Goal: Consume media (video, audio): Consume media (video, audio)

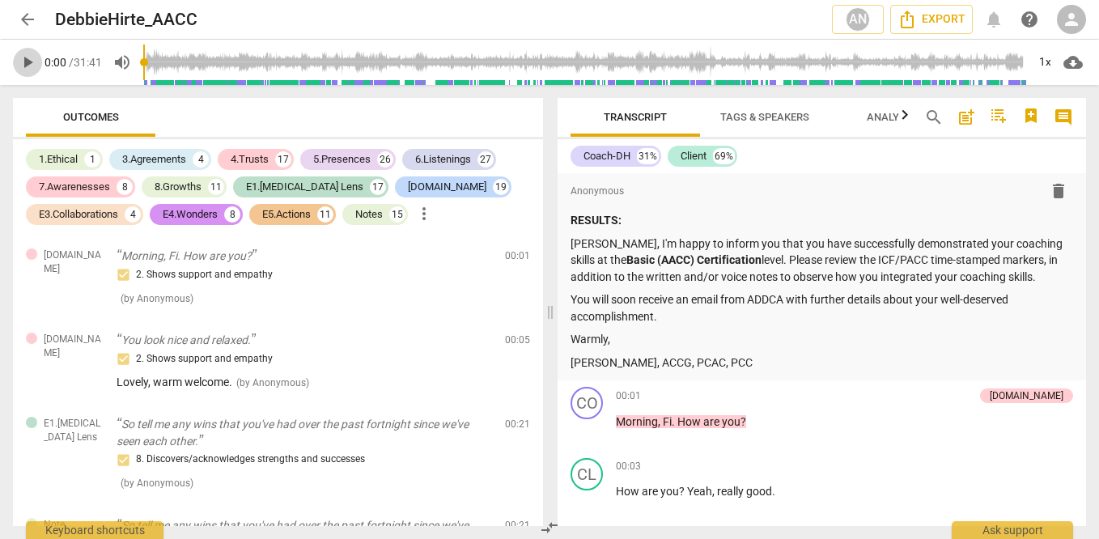
click at [33, 70] on span "play_arrow" at bounding box center [27, 62] width 19 height 19
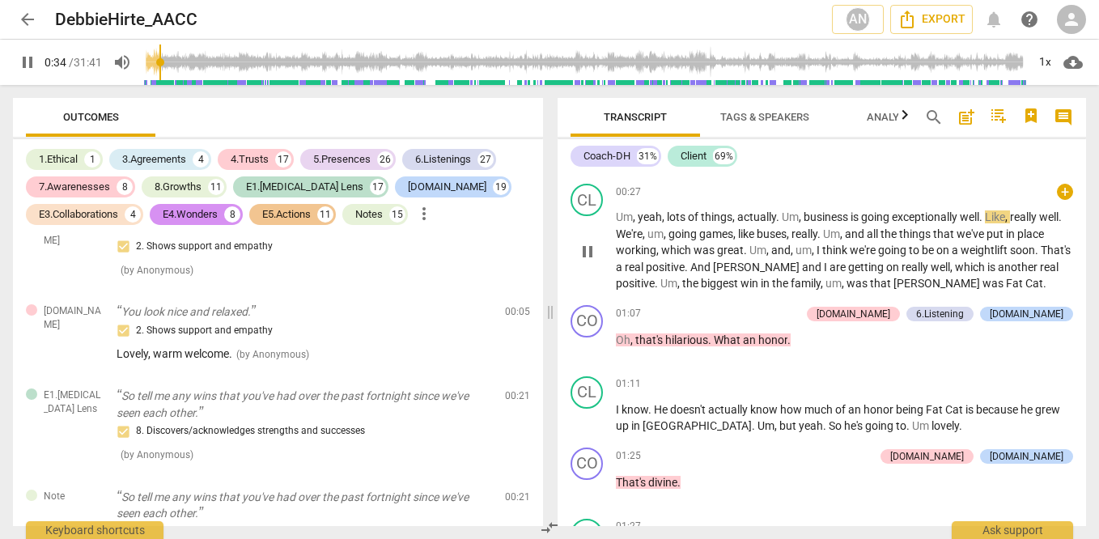
scroll to position [566, 0]
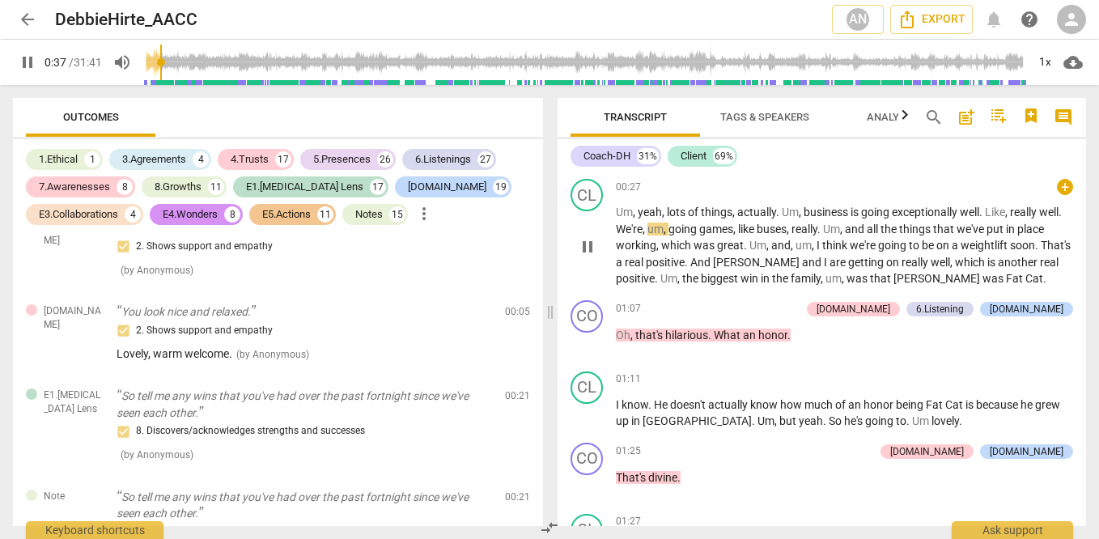
type input "38"
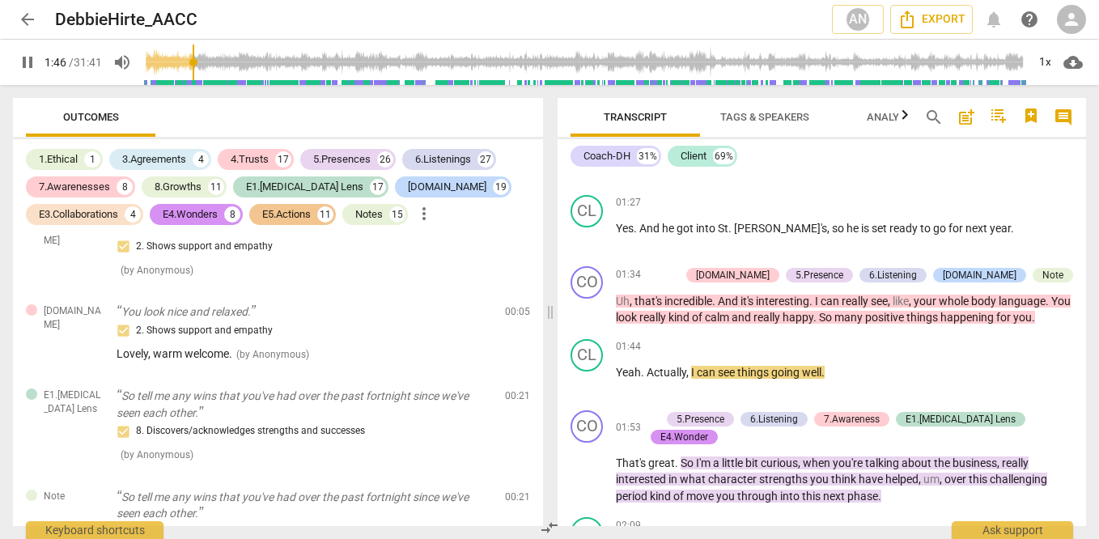
scroll to position [947, 0]
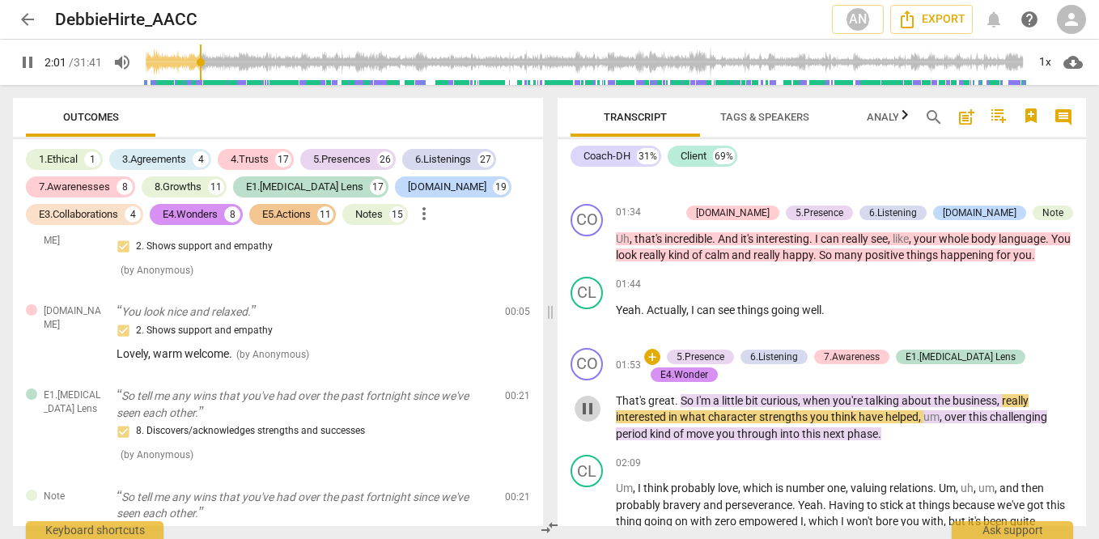
click at [588, 403] on span "pause" at bounding box center [587, 408] width 19 height 19
drag, startPoint x: 588, startPoint y: 403, endPoint x: 595, endPoint y: 426, distance: 23.6
click at [595, 426] on div "CO play_arrow pause 01:53 + 5.Presence 6.Listening 7.Awareness E1.[MEDICAL_DATA…" at bounding box center [821, 395] width 528 height 108
click at [588, 416] on div "play_arrow pause" at bounding box center [594, 408] width 41 height 57
click at [587, 404] on span "play_arrow" at bounding box center [587, 408] width 19 height 19
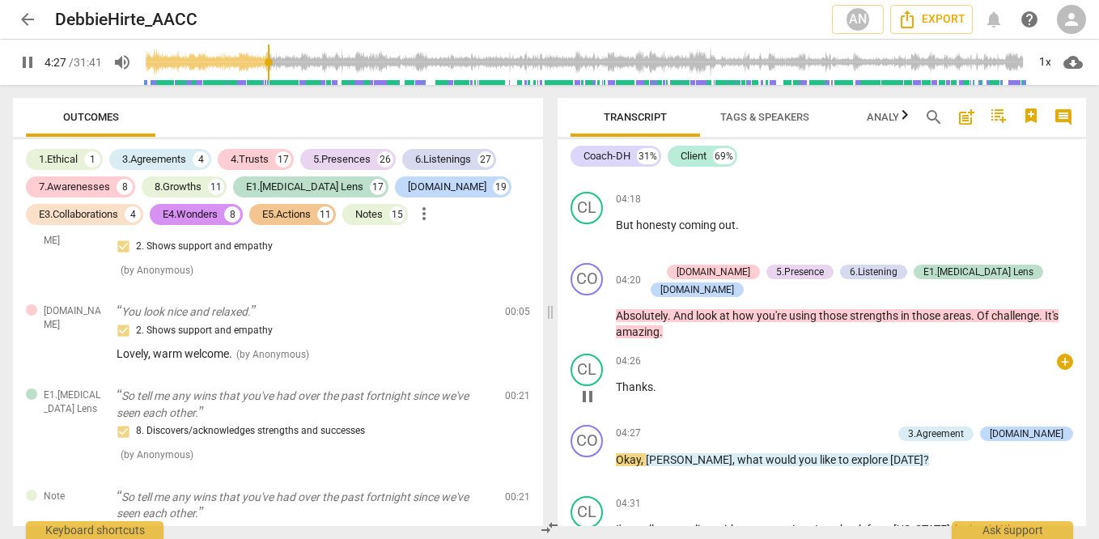
scroll to position [1767, 0]
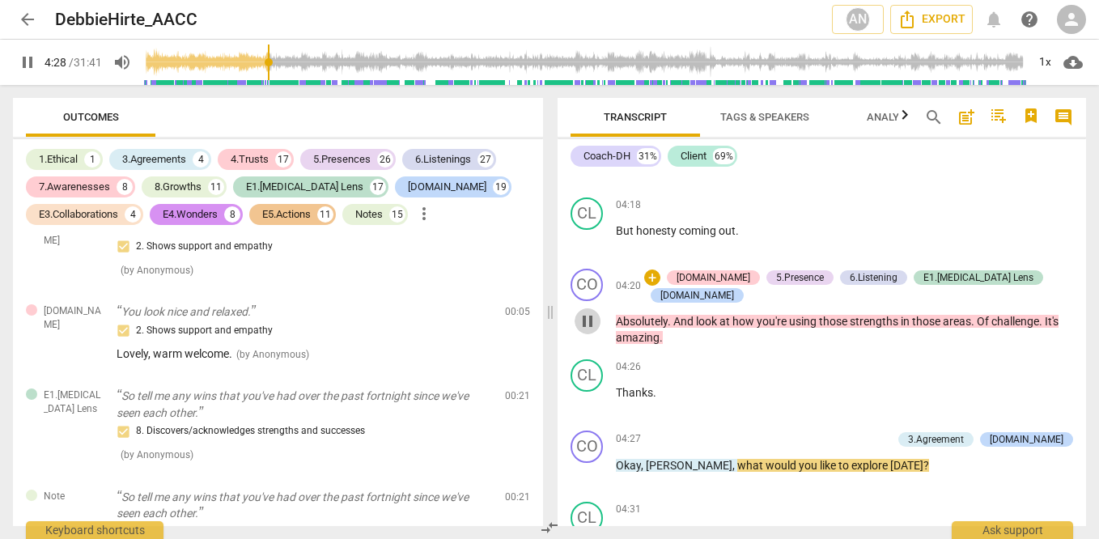
click at [583, 311] on span "pause" at bounding box center [587, 320] width 19 height 19
click at [585, 464] on span "play_arrow" at bounding box center [587, 473] width 19 height 19
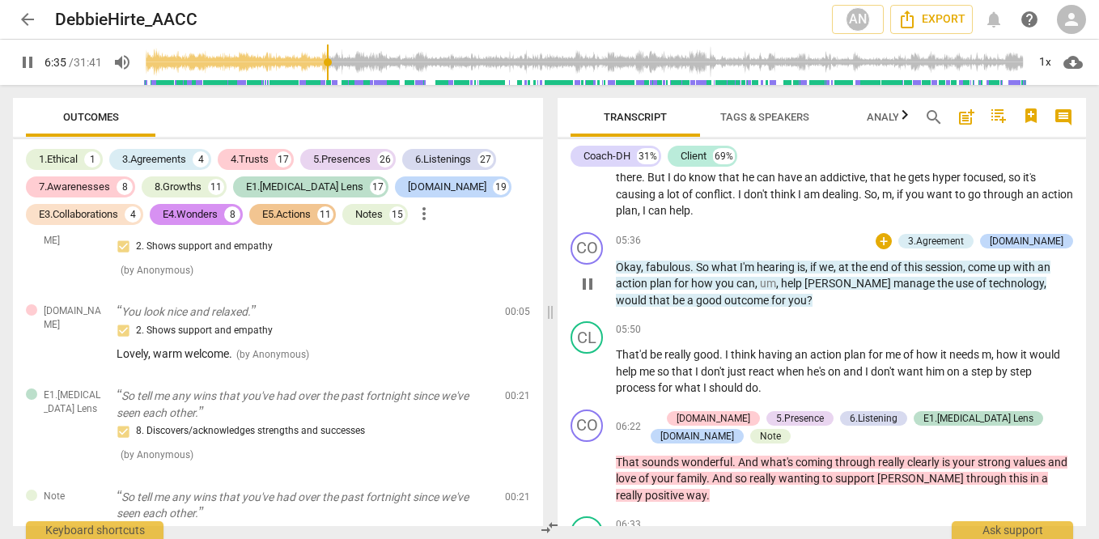
scroll to position [2176, 0]
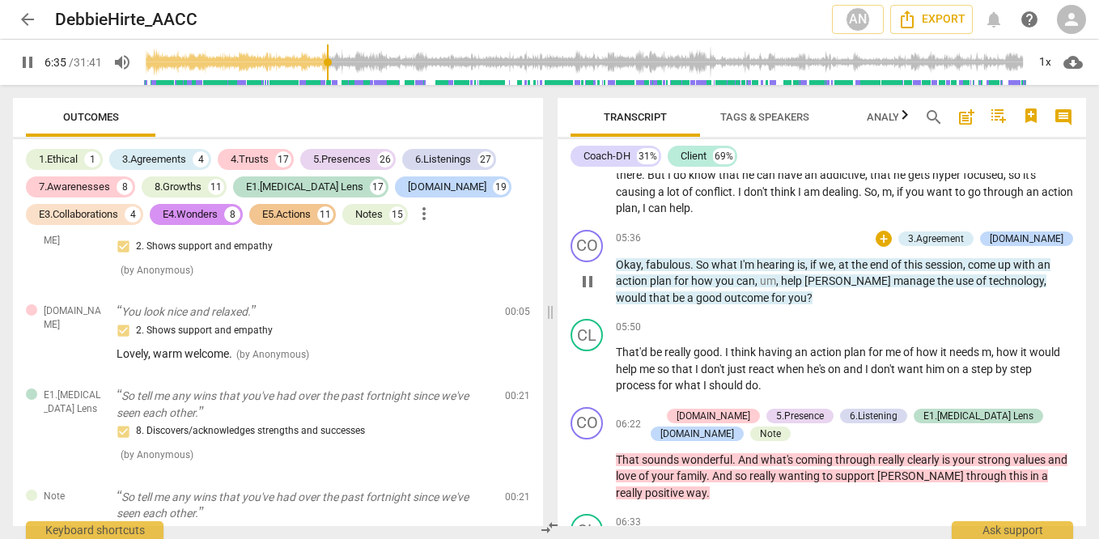
click at [587, 360] on span "pause" at bounding box center [587, 369] width 19 height 19
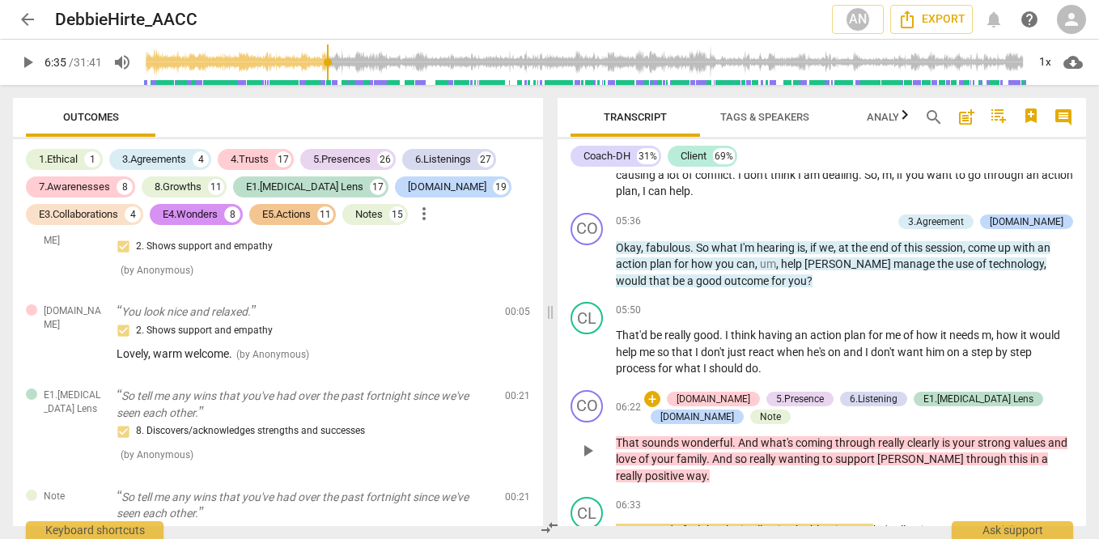
scroll to position [2194, 0]
click at [645, 468] on span "positive" at bounding box center [665, 474] width 41 height 13
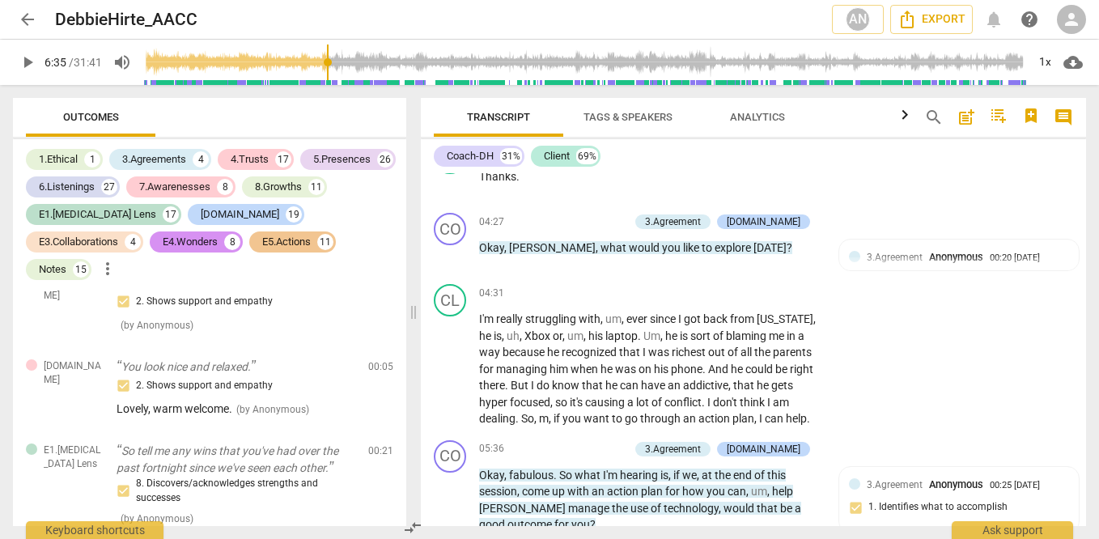
scroll to position [2697, 0]
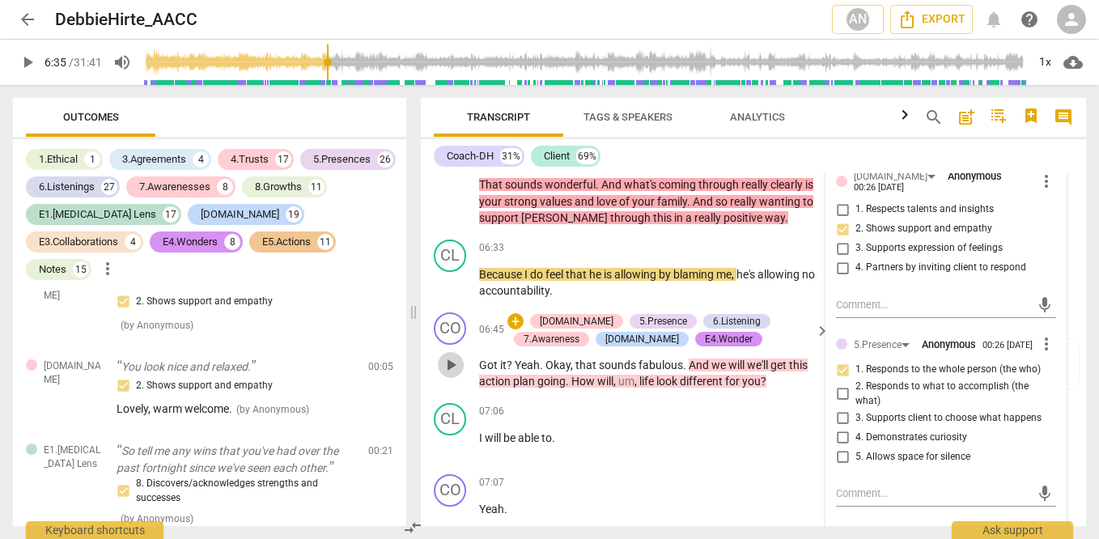
click at [438, 375] on span "play_arrow" at bounding box center [451, 364] width 26 height 19
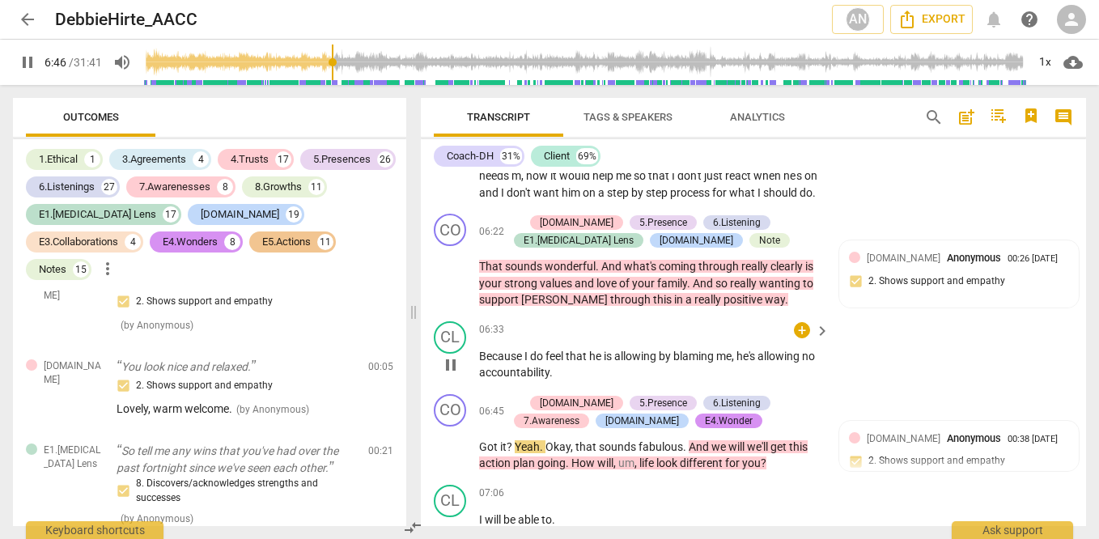
scroll to position [2615, 0]
click at [449, 285] on span "pause" at bounding box center [450, 274] width 19 height 19
click at [813, 243] on span "keyboard_arrow_right" at bounding box center [821, 232] width 19 height 19
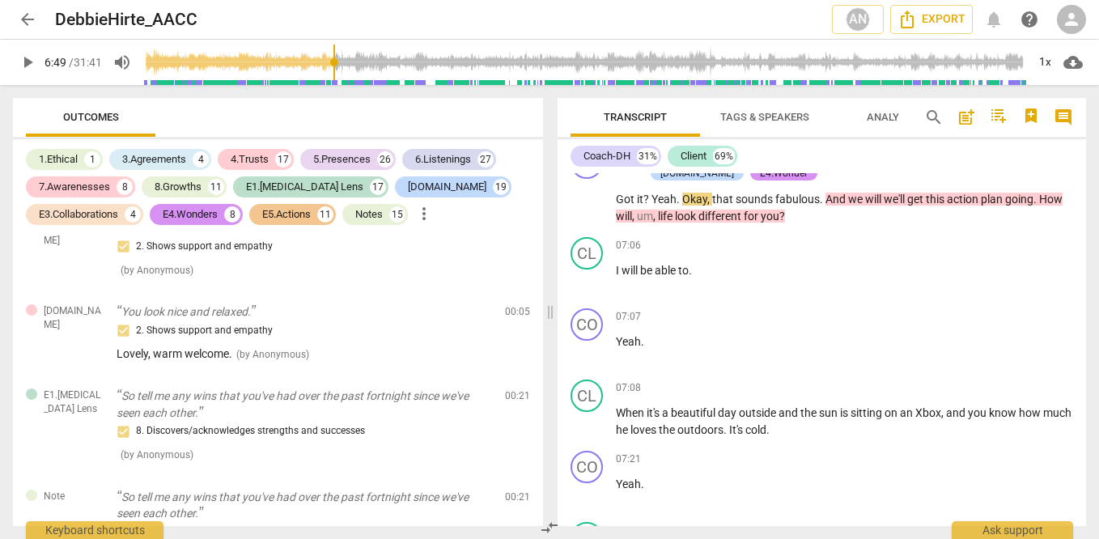
scroll to position [2299, 0]
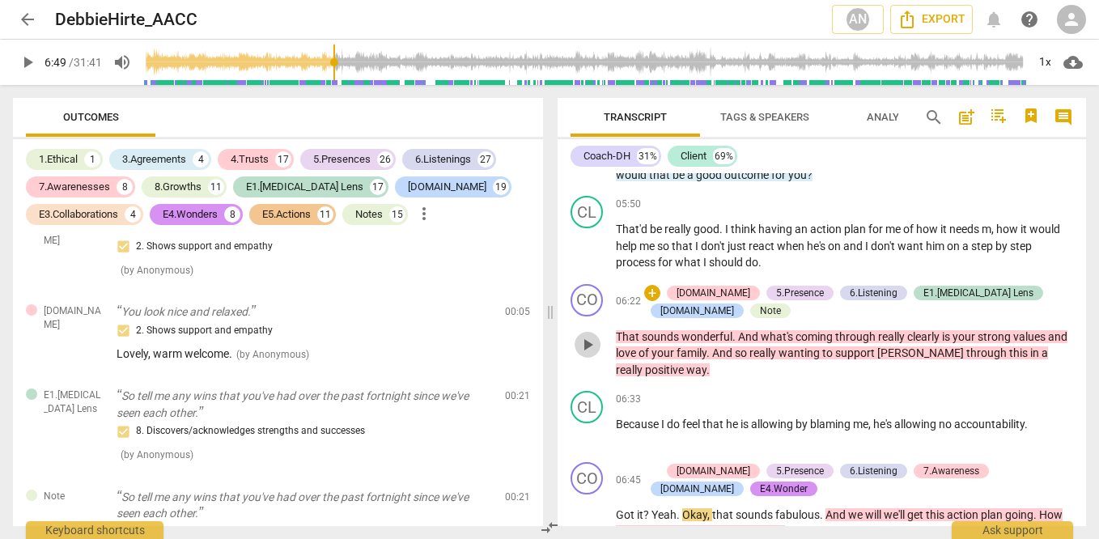
click at [593, 335] on span "play_arrow" at bounding box center [587, 344] width 19 height 19
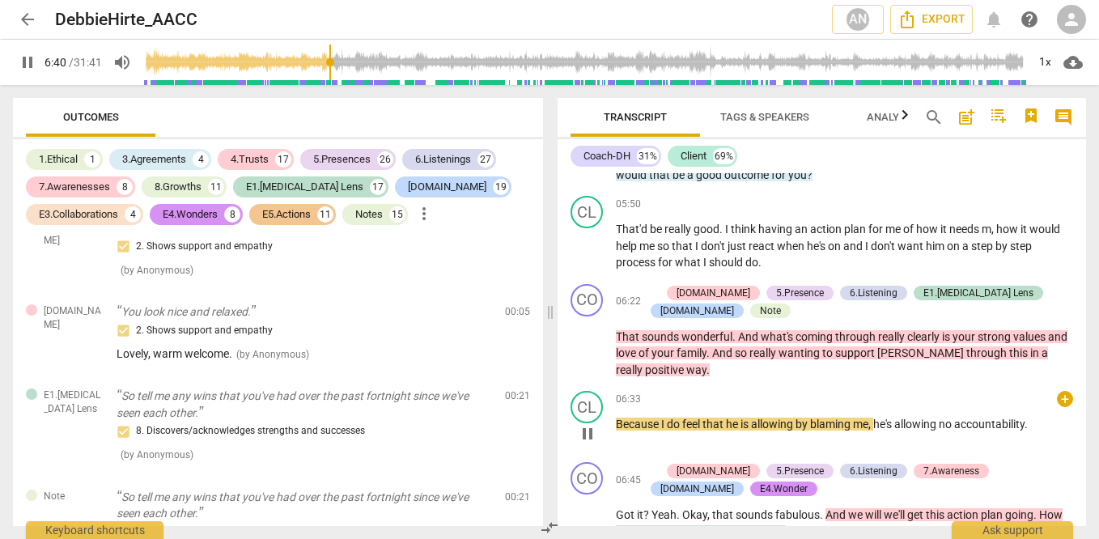
click at [590, 424] on span "pause" at bounding box center [587, 433] width 19 height 19
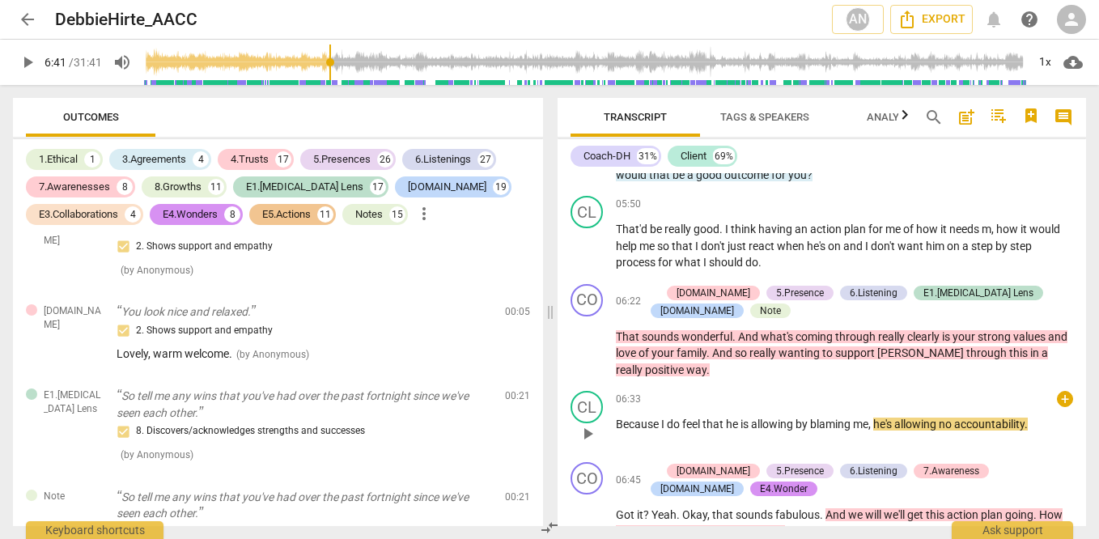
click at [590, 424] on span "play_arrow" at bounding box center [587, 433] width 19 height 19
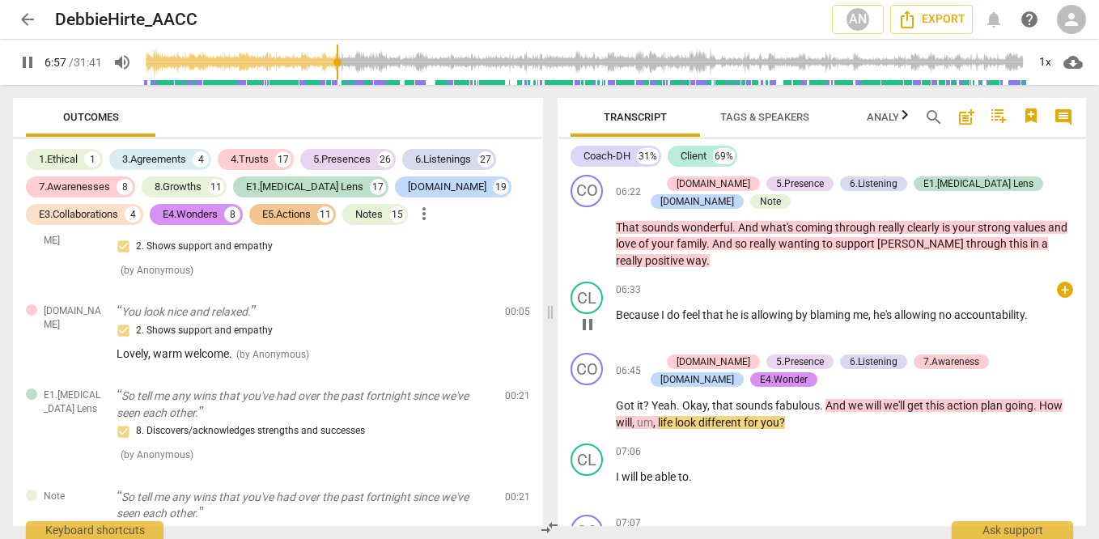
scroll to position [2428, 0]
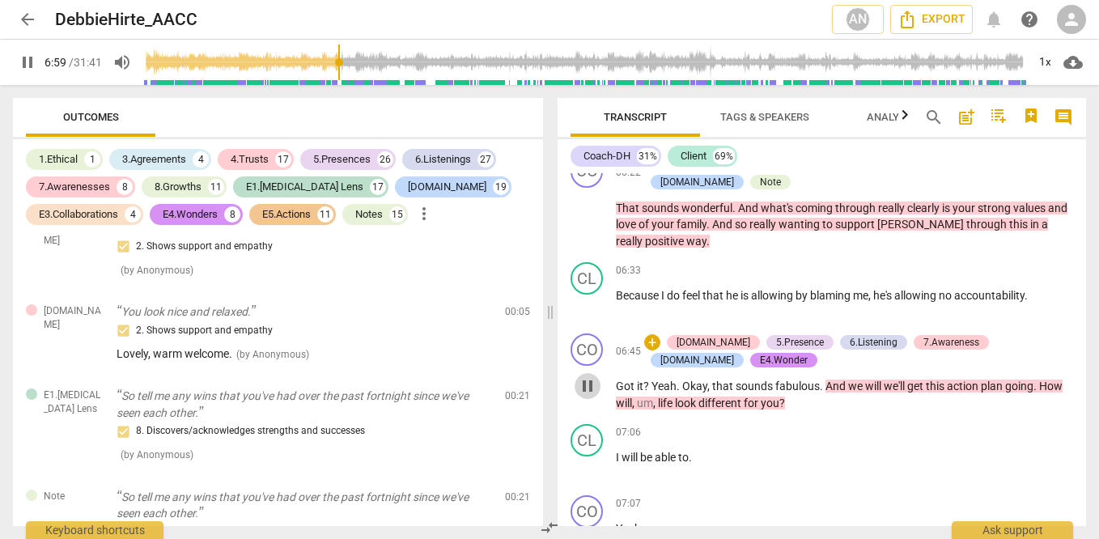
click at [584, 376] on span "pause" at bounding box center [587, 385] width 19 height 19
click at [1049, 333] on div "+ [DOMAIN_NAME] 5.Presence 6.Listening 7.Awareness [DOMAIN_NAME] E4.Wonder" at bounding box center [858, 351] width 429 height 36
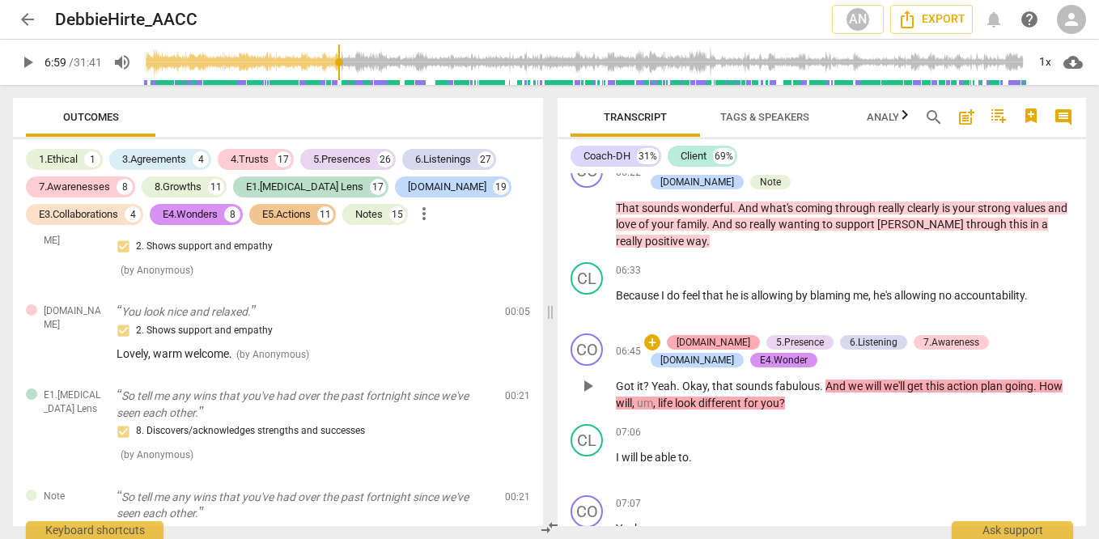
click at [668, 335] on div "[DOMAIN_NAME]" at bounding box center [713, 342] width 93 height 15
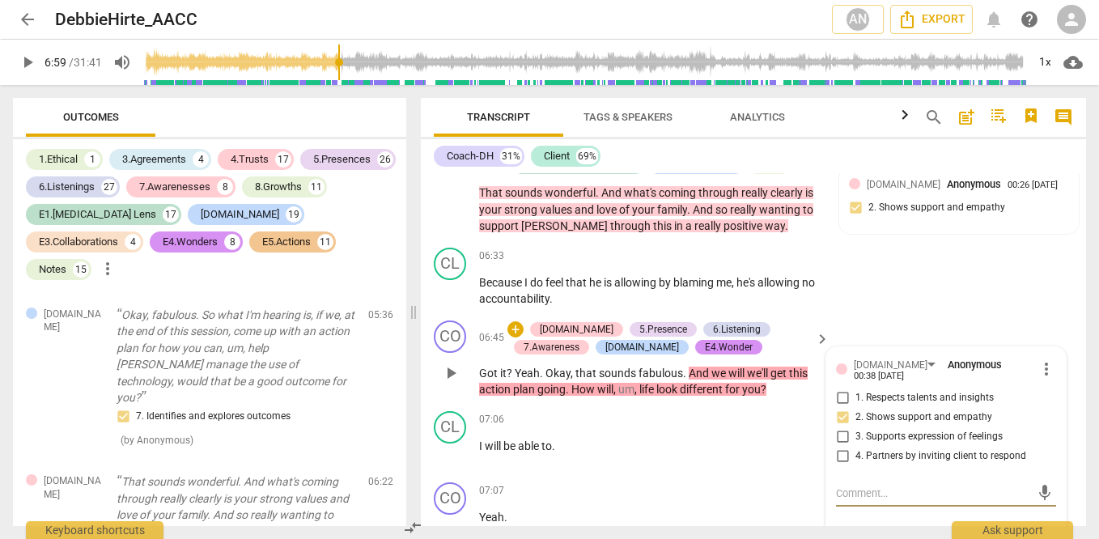
scroll to position [2689, 0]
click at [812, 350] on span "keyboard_arrow_right" at bounding box center [821, 339] width 19 height 19
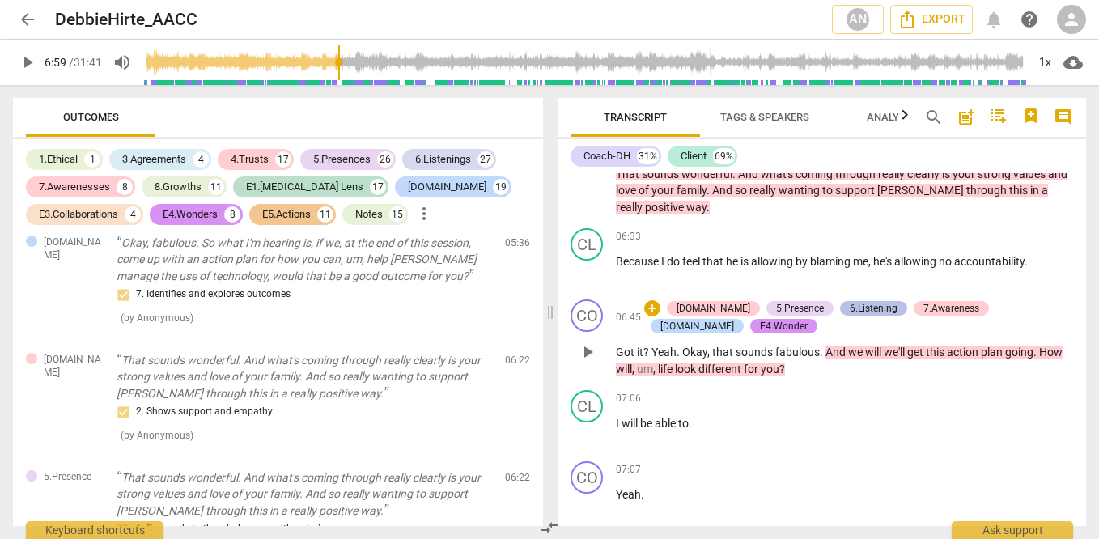
scroll to position [2463, 0]
click at [595, 422] on span "play_arrow" at bounding box center [587, 431] width 19 height 19
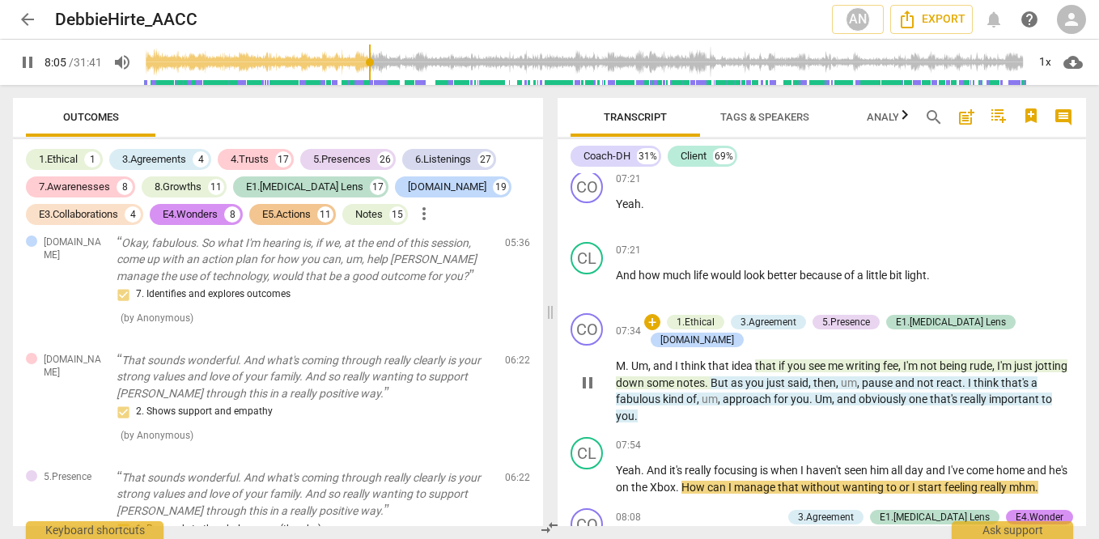
scroll to position [2899, 0]
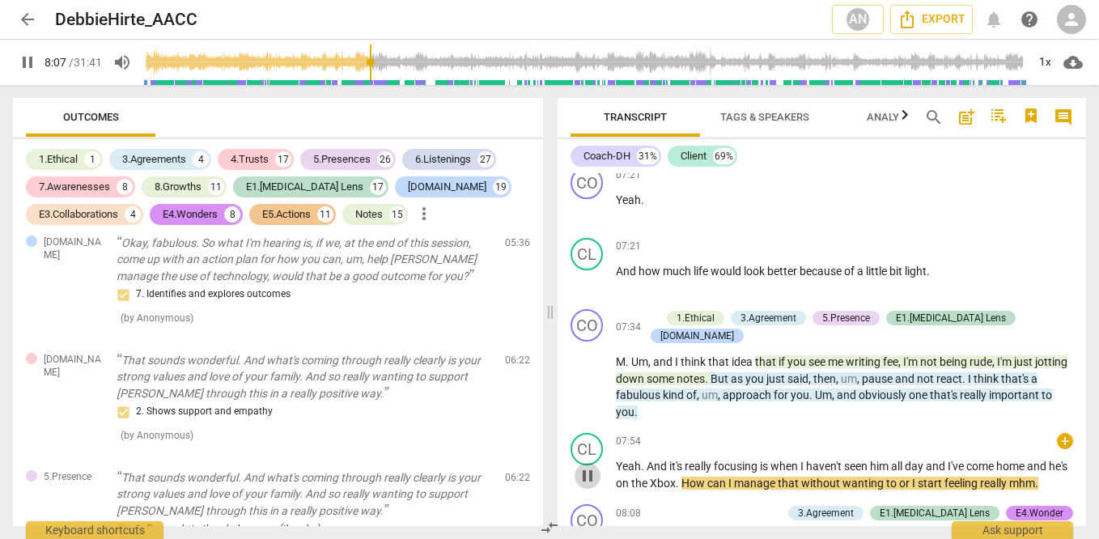
click at [591, 466] on span "pause" at bounding box center [587, 475] width 19 height 19
click at [591, 466] on span "play_arrow" at bounding box center [587, 475] width 19 height 19
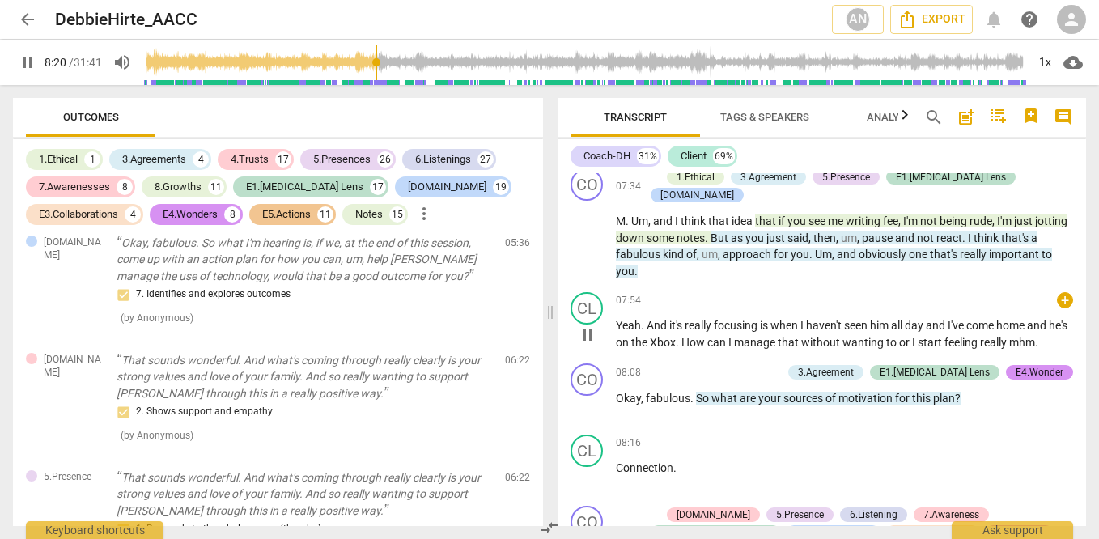
scroll to position [3036, 0]
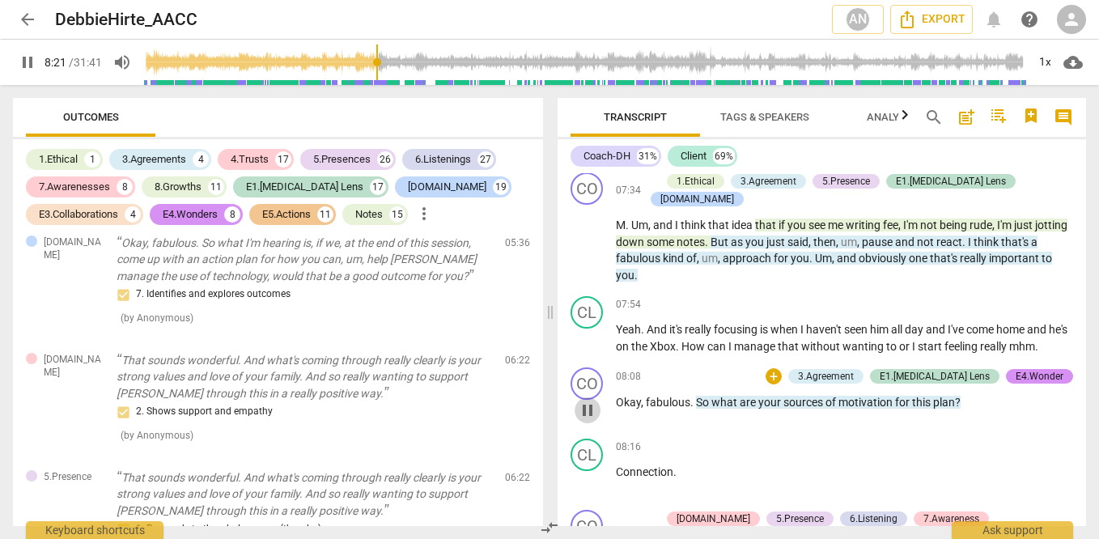
click at [578, 400] on span "pause" at bounding box center [587, 409] width 19 height 19
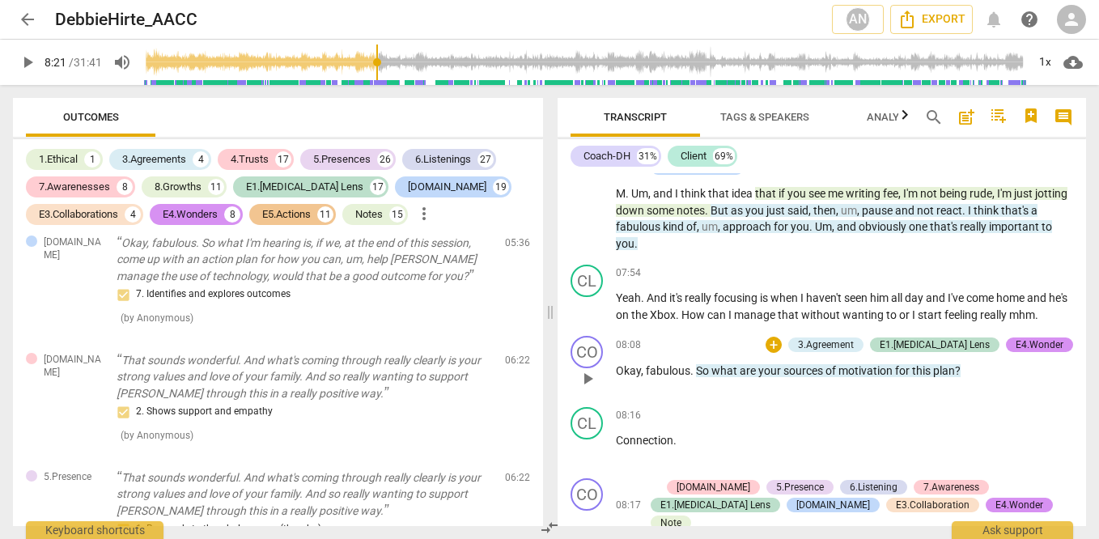
scroll to position [3069, 0]
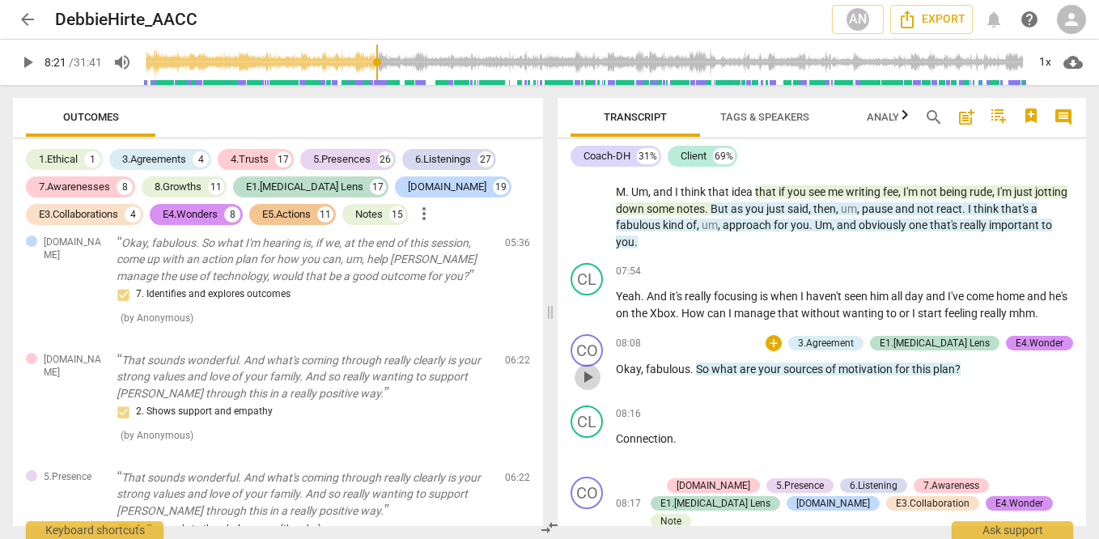
click at [585, 367] on span "play_arrow" at bounding box center [587, 376] width 19 height 19
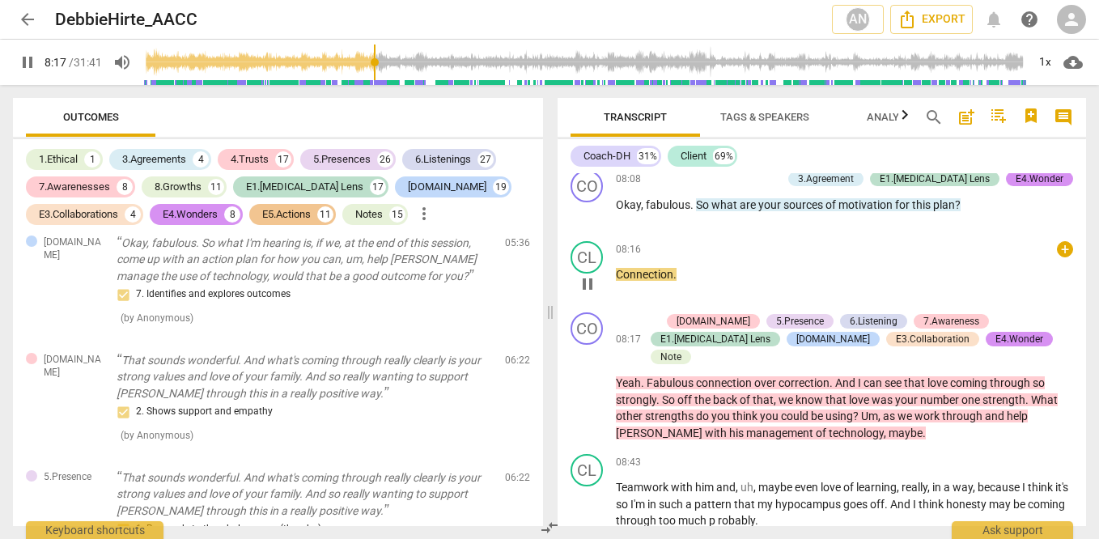
scroll to position [3237, 0]
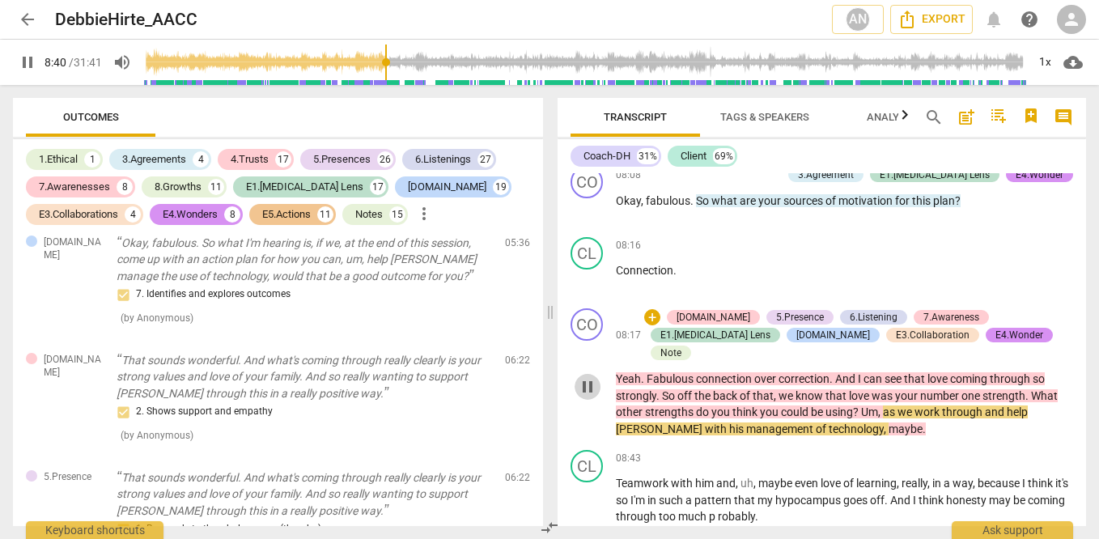
click at [585, 377] on span "pause" at bounding box center [587, 386] width 19 height 19
click at [585, 377] on span "play_arrow" at bounding box center [587, 386] width 19 height 19
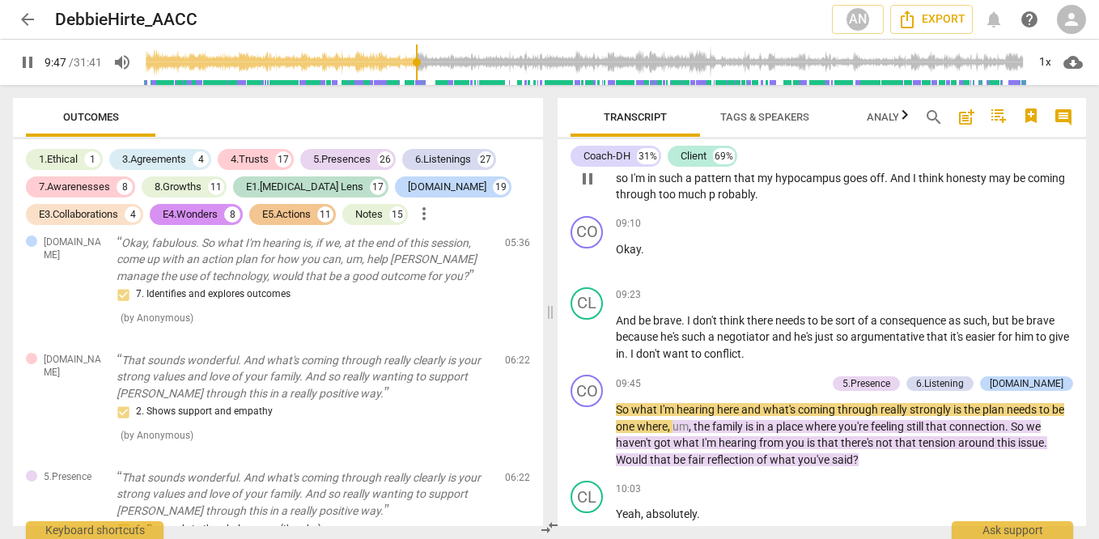
scroll to position [3575, 0]
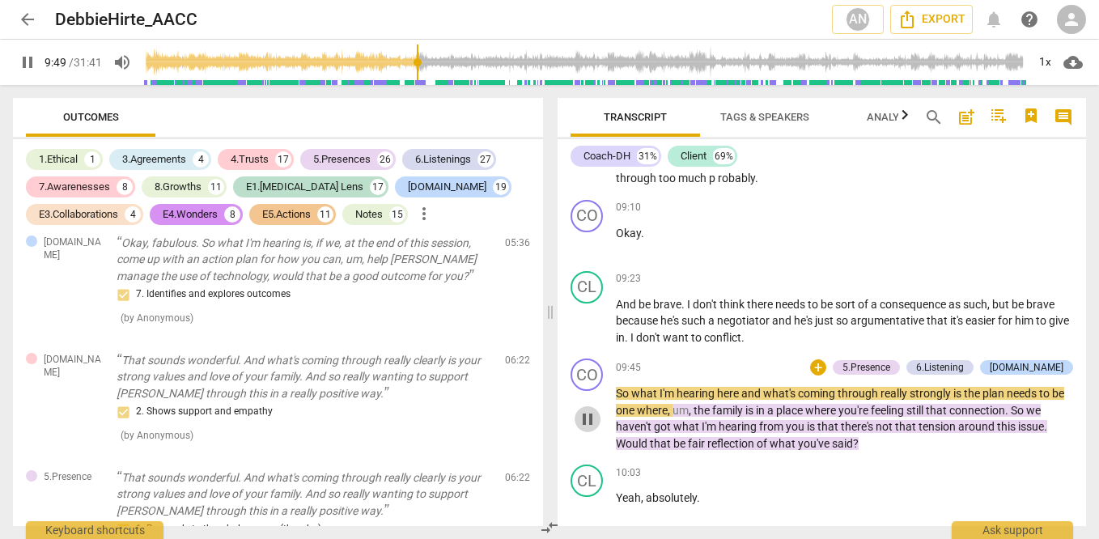
click at [594, 409] on span "pause" at bounding box center [587, 418] width 19 height 19
drag, startPoint x: 591, startPoint y: 315, endPoint x: 587, endPoint y: 324, distance: 9.8
click at [587, 406] on button "play_arrow" at bounding box center [587, 419] width 26 height 26
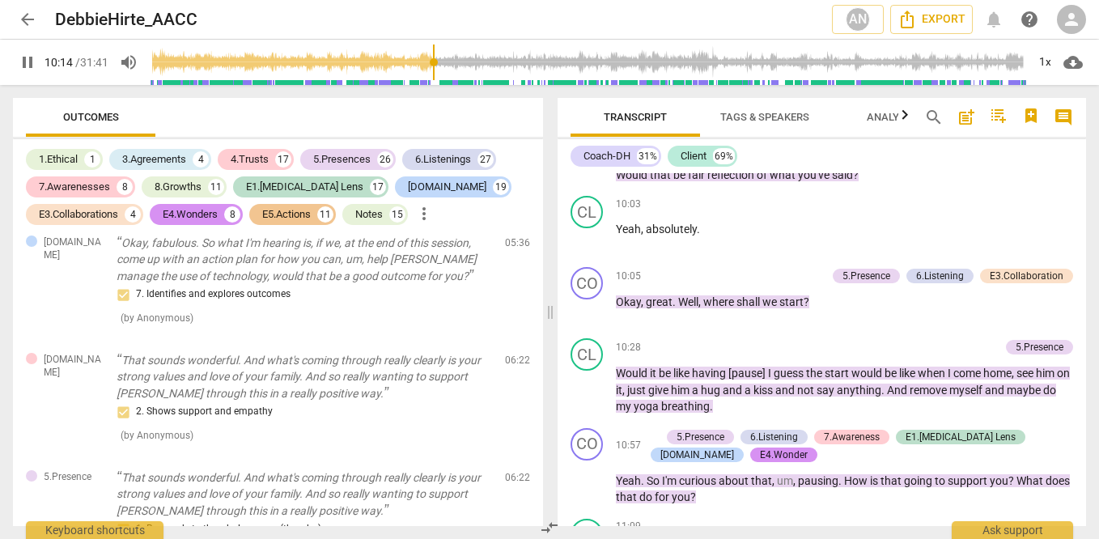
scroll to position [3841, 0]
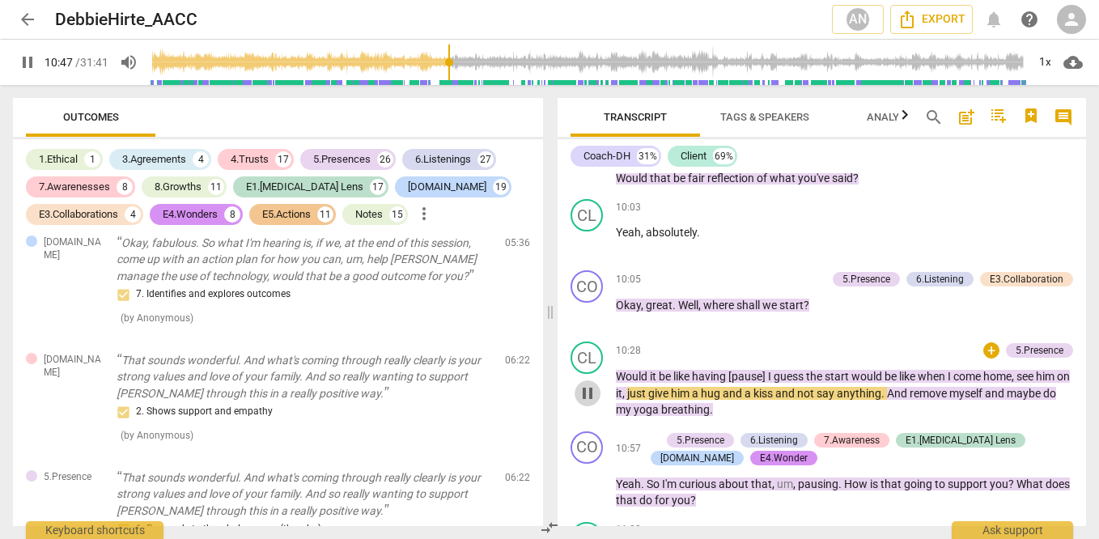
click at [592, 384] on span "pause" at bounding box center [587, 393] width 19 height 19
click at [22, 65] on span "play_arrow" at bounding box center [27, 62] width 19 height 19
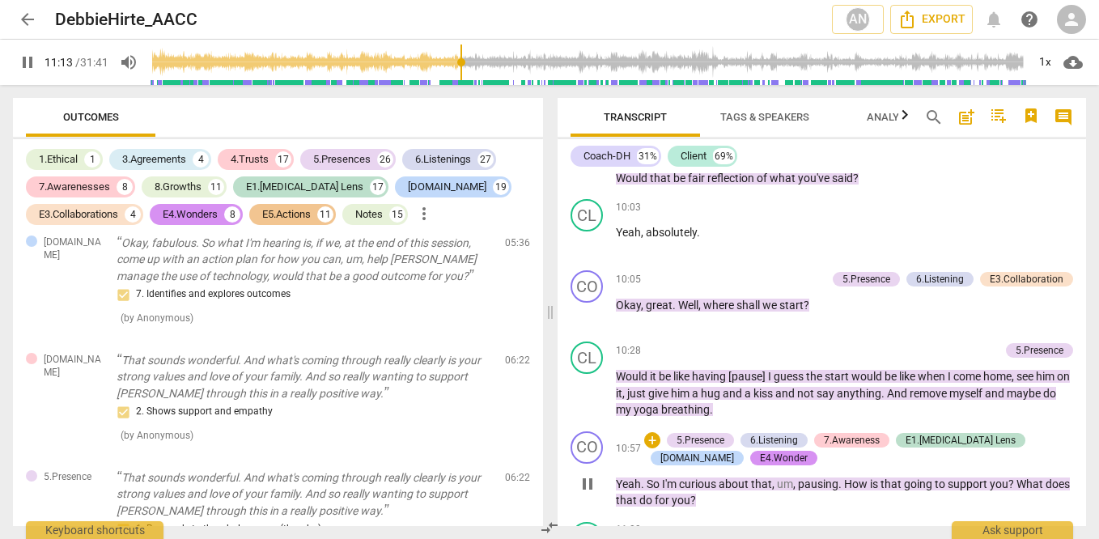
click at [579, 474] on span "pause" at bounding box center [587, 483] width 19 height 19
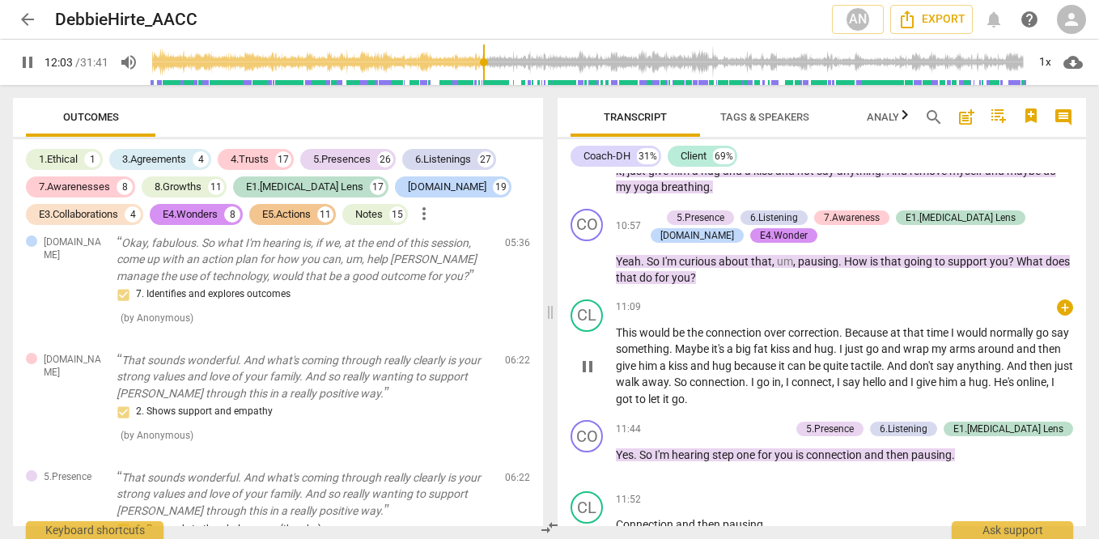
scroll to position [4443, 0]
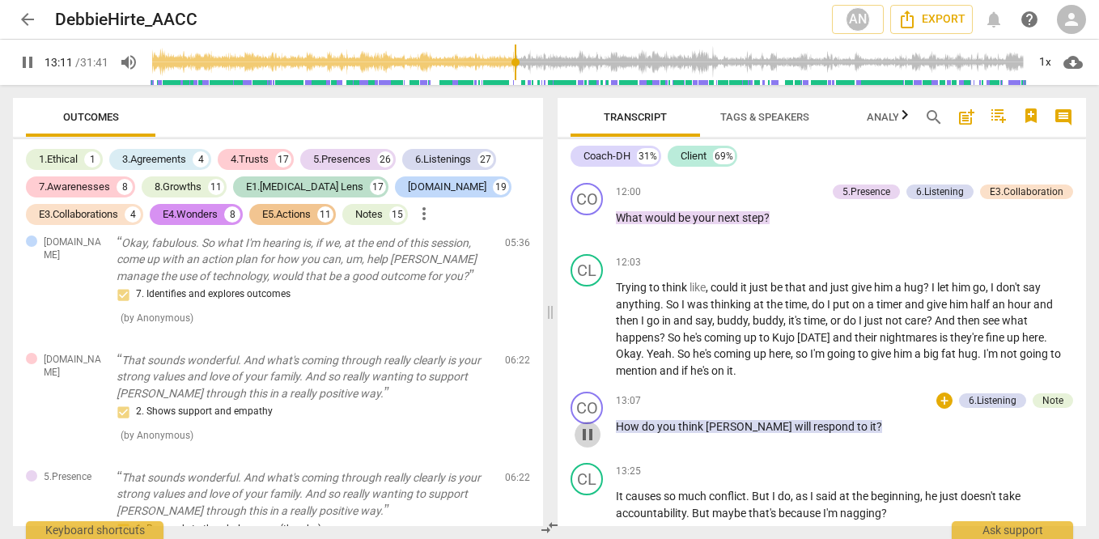
click at [582, 425] on span "pause" at bounding box center [587, 434] width 19 height 19
click at [582, 425] on span "play_arrow" at bounding box center [587, 434] width 19 height 19
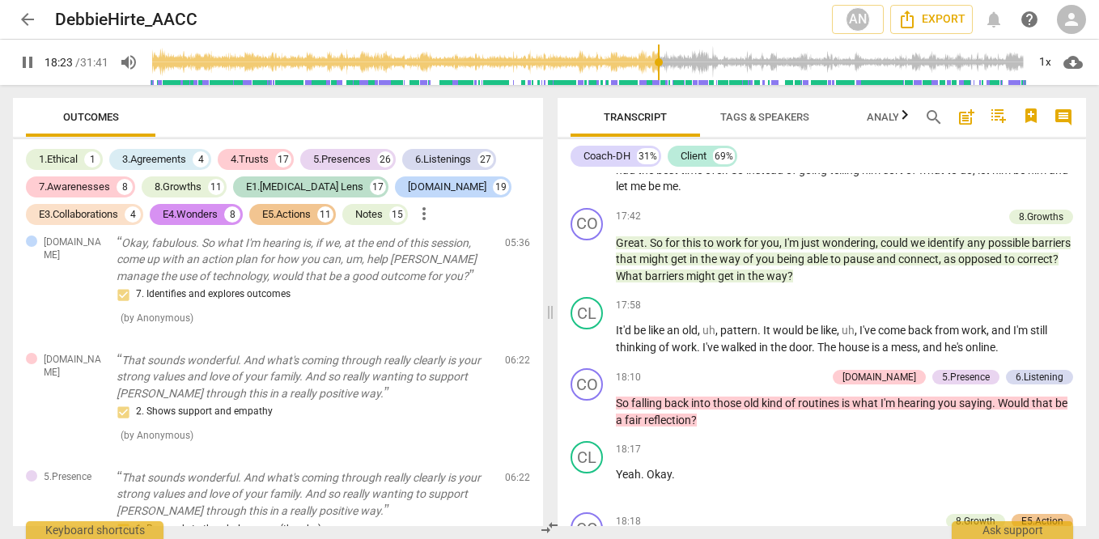
scroll to position [6356, 0]
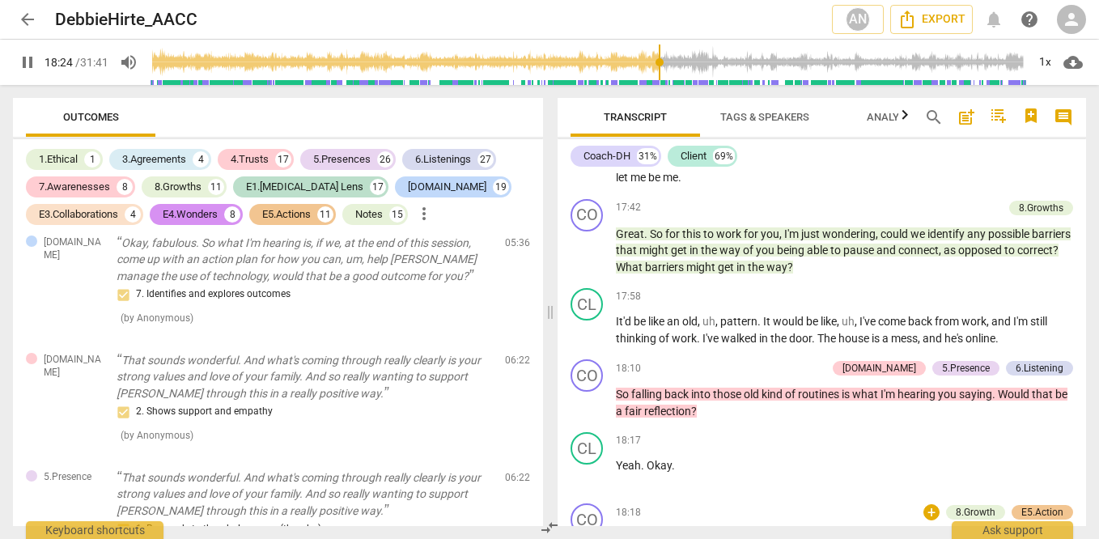
click at [581, 537] on span "pause" at bounding box center [587, 546] width 19 height 19
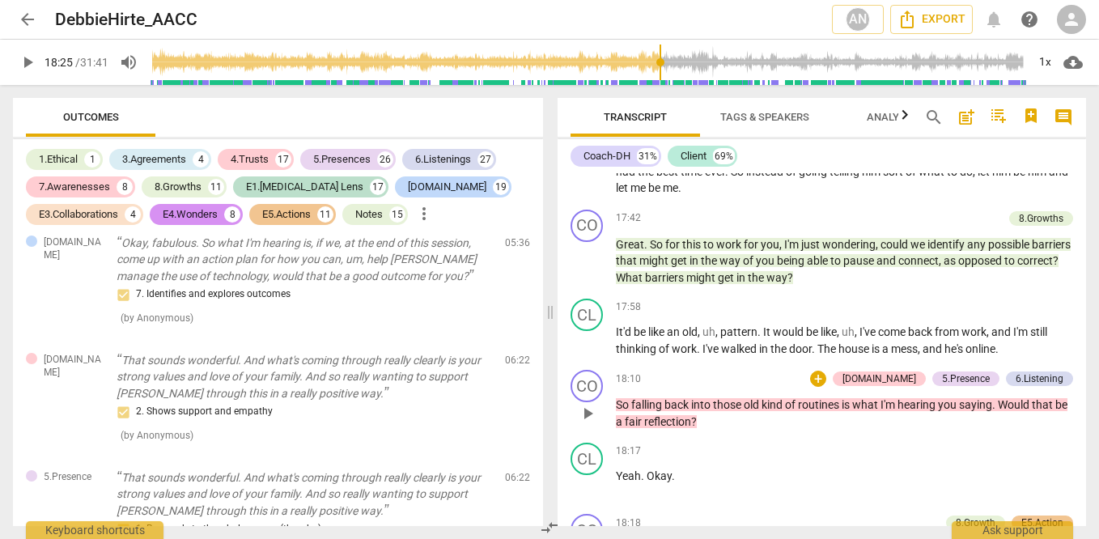
scroll to position [6352, 0]
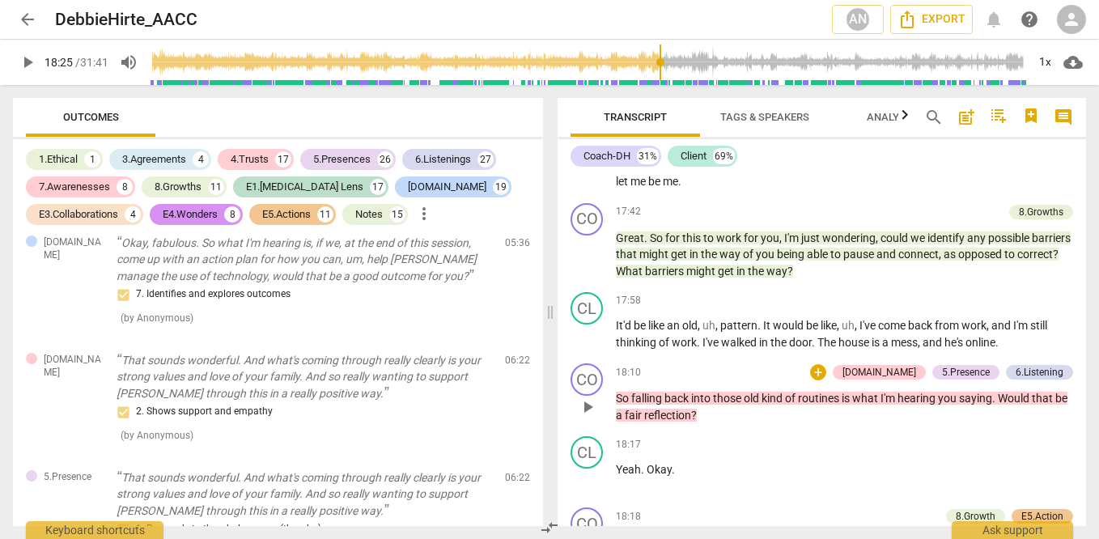
click at [578, 397] on span "play_arrow" at bounding box center [587, 406] width 19 height 19
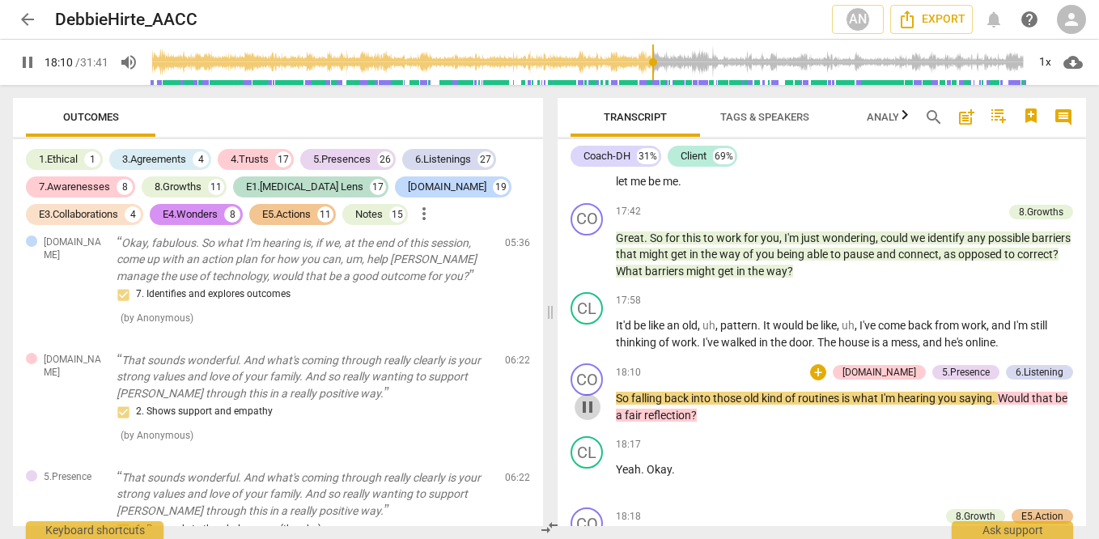
click at [584, 397] on span "pause" at bounding box center [587, 406] width 19 height 19
click at [587, 397] on span "play_arrow" at bounding box center [587, 406] width 19 height 19
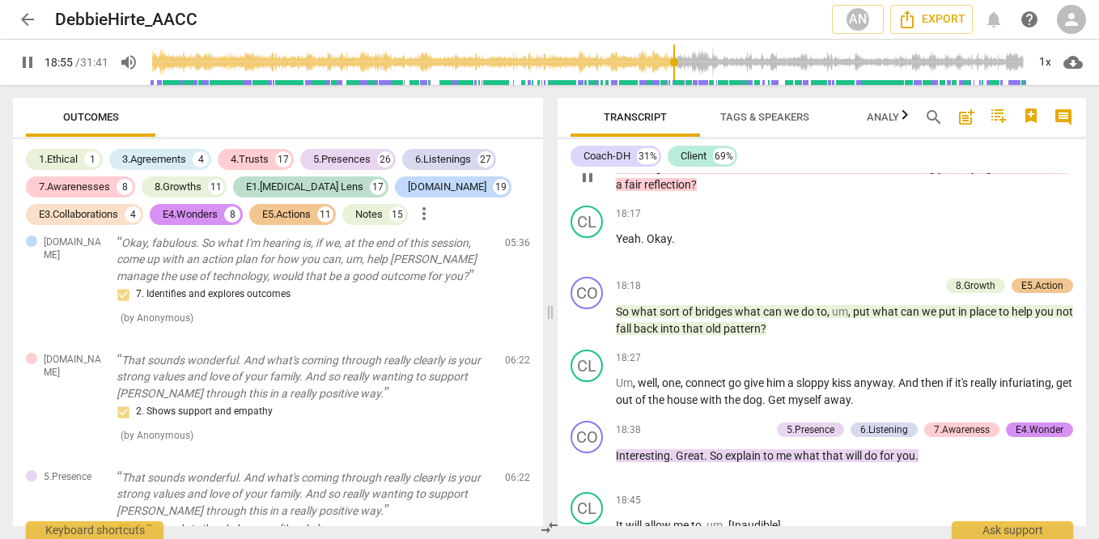
scroll to position [6474, 0]
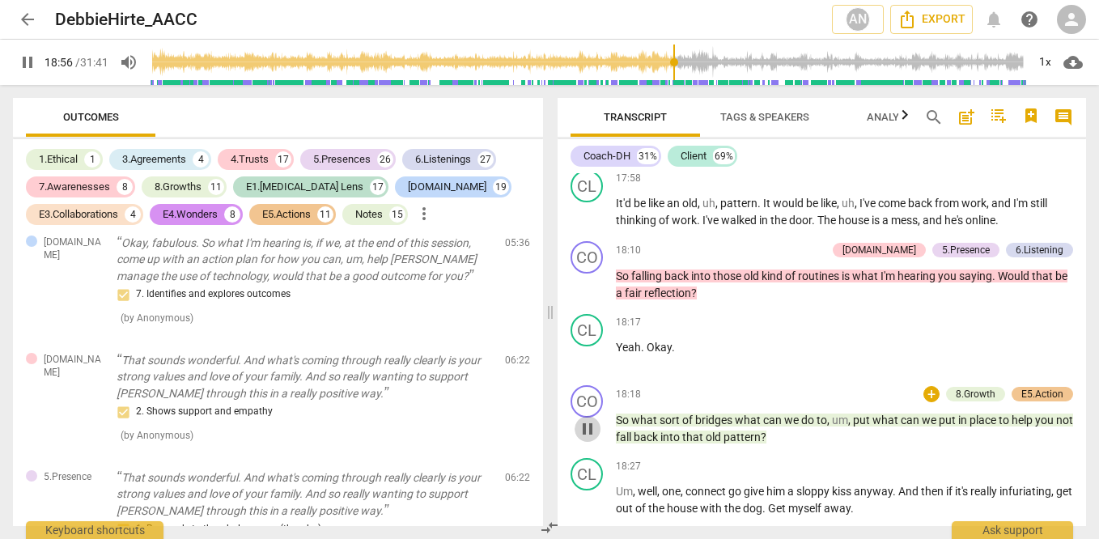
click at [584, 419] on span "pause" at bounding box center [587, 428] width 19 height 19
type input "1137"
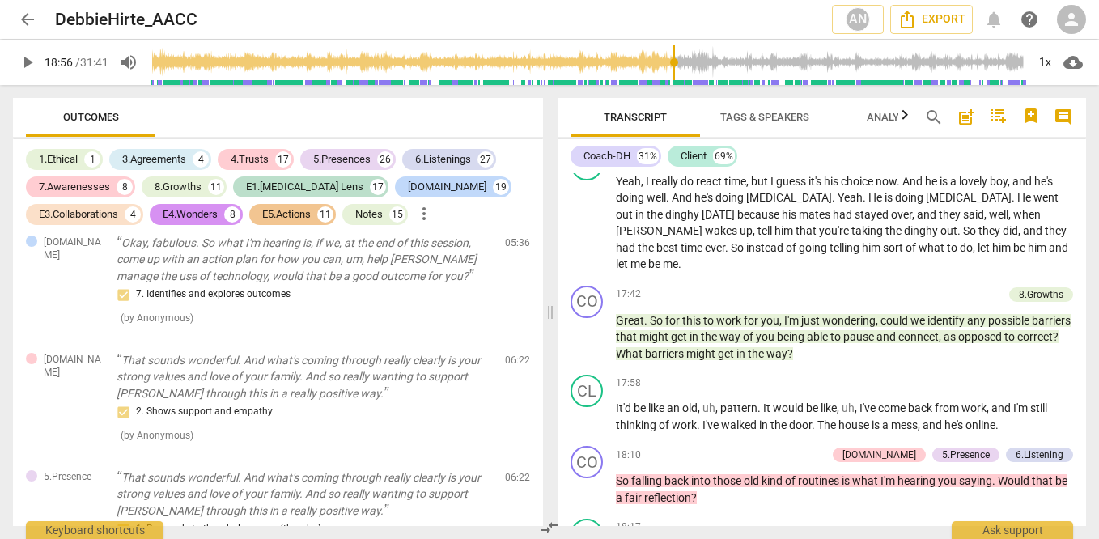
scroll to position [6266, 0]
